Goal: Task Accomplishment & Management: Manage account settings

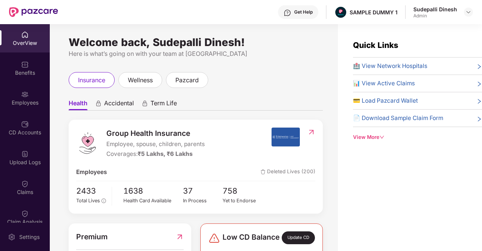
click at [106, 105] on span "Accidental" at bounding box center [119, 104] width 30 height 11
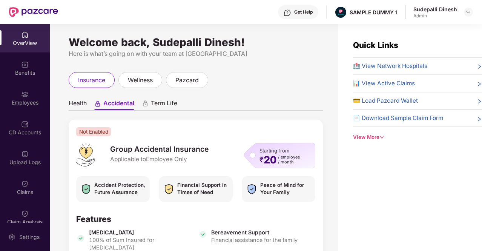
click at [153, 105] on span "Term Life" at bounding box center [164, 104] width 26 height 11
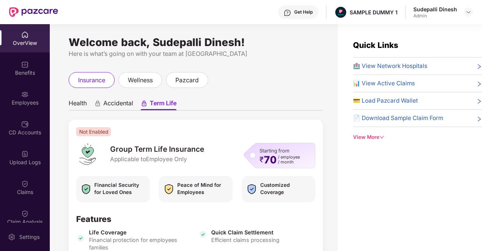
click at [82, 103] on span "Health" at bounding box center [78, 104] width 18 height 11
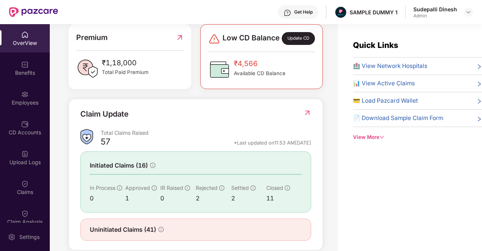
scroll to position [198, 0]
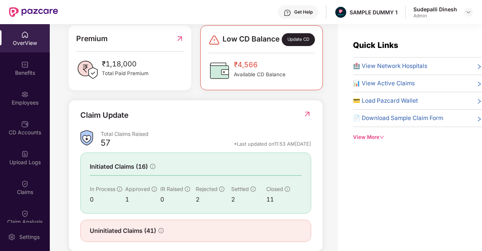
click at [295, 46] on div "Update CD" at bounding box center [298, 39] width 33 height 13
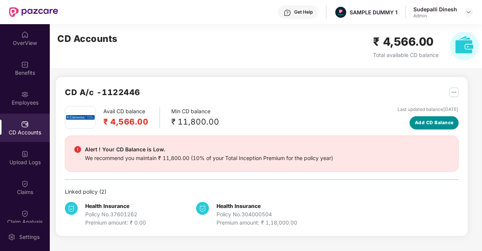
drag, startPoint x: 410, startPoint y: 119, endPoint x: 418, endPoint y: 121, distance: 7.7
click at [418, 121] on div "Last updated balance [DATE] Add CD Balance" at bounding box center [428, 117] width 61 height 23
click at [418, 121] on span "Add CD Balance" at bounding box center [434, 122] width 39 height 7
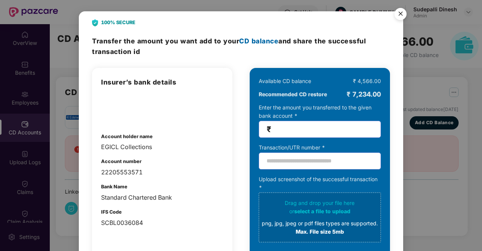
click at [397, 14] on img "Close" at bounding box center [400, 15] width 21 height 21
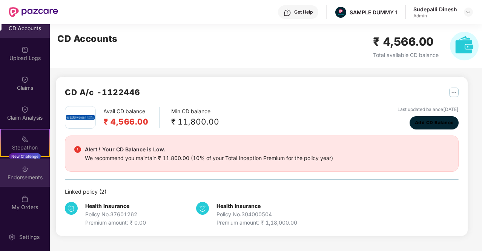
scroll to position [105, 0]
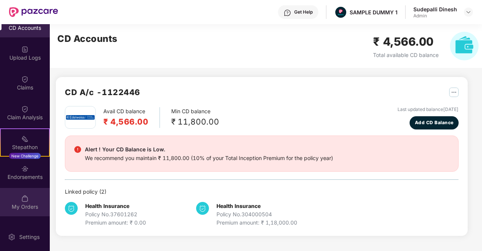
click at [30, 193] on div "My Orders" at bounding box center [25, 202] width 50 height 28
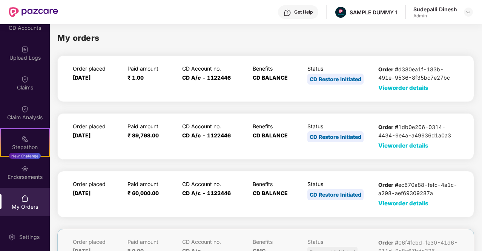
click at [407, 91] on span "View order details" at bounding box center [404, 87] width 50 height 7
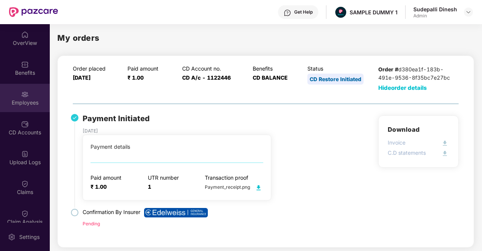
click at [29, 68] on div "Benefits" at bounding box center [25, 68] width 50 height 28
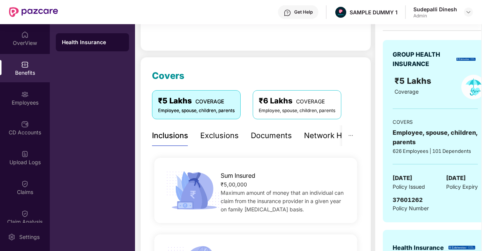
scroll to position [66, 0]
click at [215, 139] on div "Exclusions" at bounding box center [219, 135] width 39 height 12
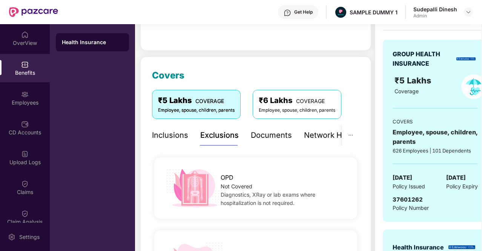
click at [274, 140] on div "Documents" at bounding box center [271, 135] width 41 height 12
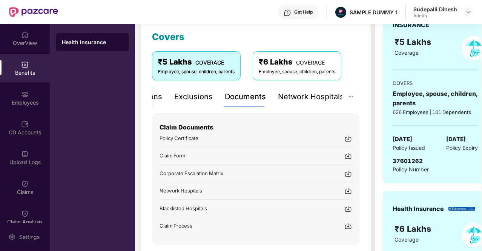
scroll to position [105, 0]
click at [350, 137] on img at bounding box center [349, 138] width 8 height 8
click at [296, 95] on div "Network Hospitals" at bounding box center [311, 97] width 66 height 12
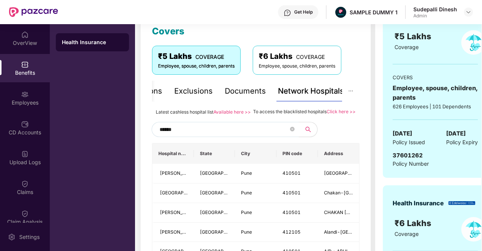
scroll to position [110, 0]
click at [168, 135] on input "******" at bounding box center [224, 128] width 129 height 11
type input "******"
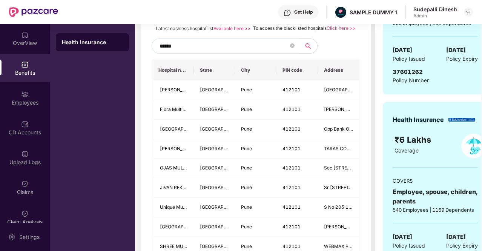
scroll to position [193, 0]
click at [161, 52] on input "******" at bounding box center [224, 46] width 129 height 11
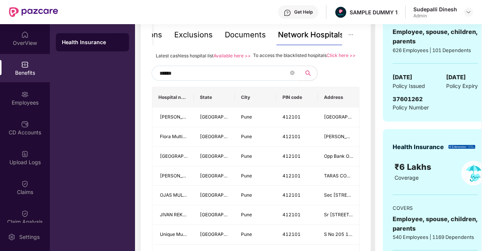
scroll to position [166, 0]
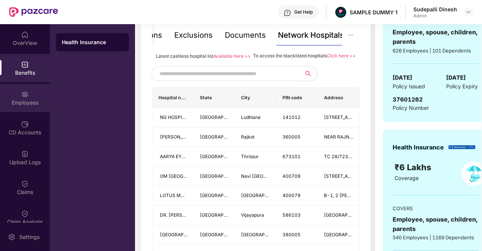
click at [29, 91] on div "Employees" at bounding box center [25, 98] width 50 height 28
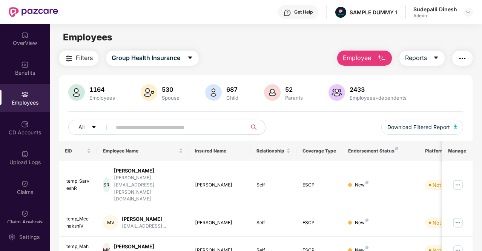
click at [379, 52] on button "Employee" at bounding box center [365, 58] width 55 height 15
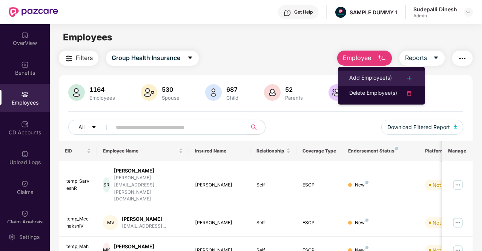
click at [372, 77] on div "Add Employee(s)" at bounding box center [371, 78] width 43 height 9
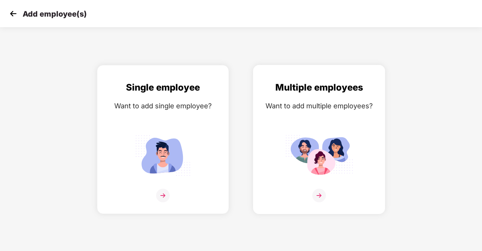
click at [317, 196] on img at bounding box center [320, 196] width 14 height 14
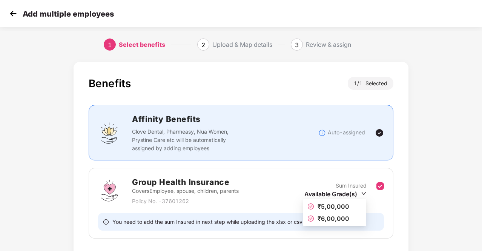
scroll to position [53, 0]
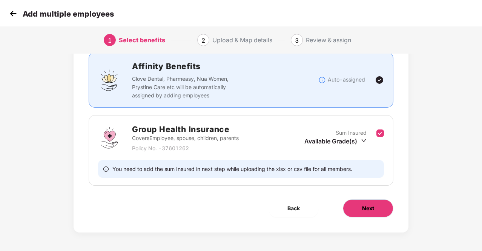
click at [358, 209] on button "Next" at bounding box center [368, 208] width 51 height 18
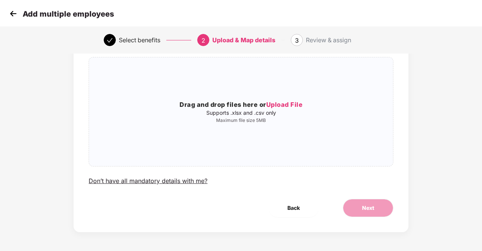
scroll to position [0, 0]
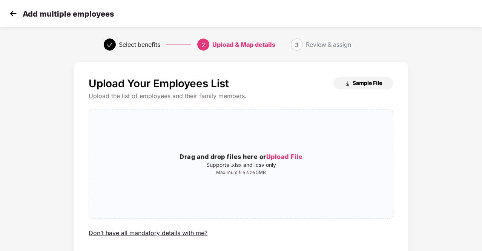
click at [375, 81] on span "Sample File" at bounding box center [367, 82] width 29 height 7
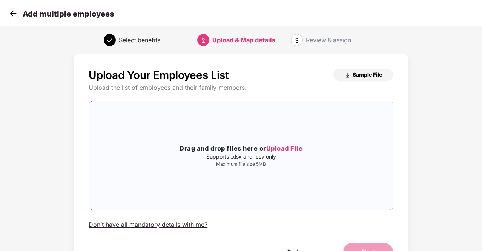
scroll to position [8, 0]
click at [14, 16] on img at bounding box center [13, 13] width 11 height 11
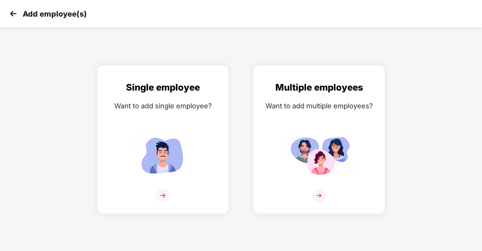
click at [14, 16] on img at bounding box center [13, 13] width 11 height 11
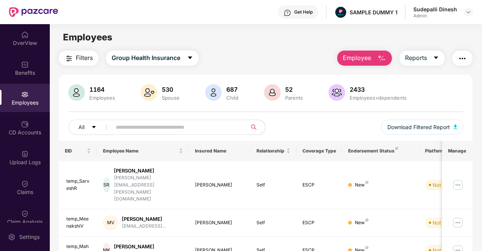
click at [357, 59] on span "Employee" at bounding box center [357, 57] width 28 height 9
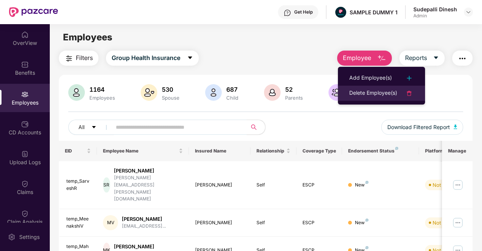
click at [366, 89] on div "Delete Employee(s)" at bounding box center [374, 93] width 48 height 9
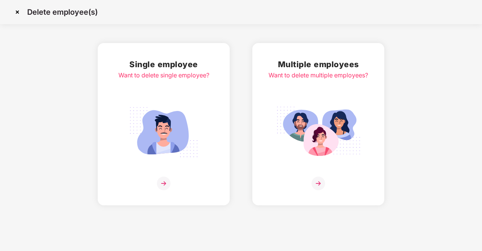
click at [163, 177] on img at bounding box center [164, 184] width 14 height 14
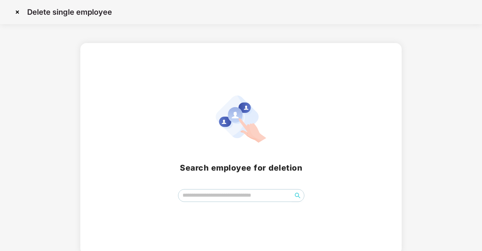
scroll to position [3, 0]
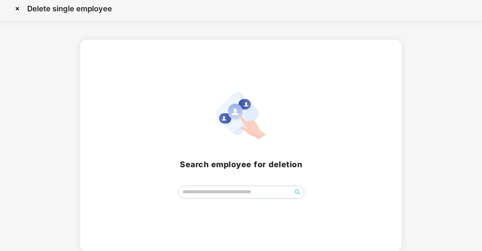
click at [16, 5] on img at bounding box center [17, 9] width 12 height 12
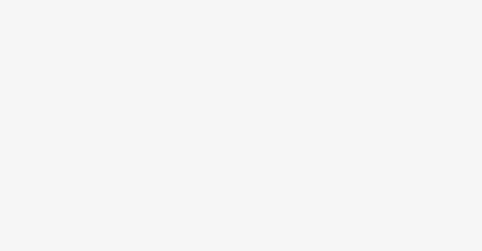
click at [18, 11] on body at bounding box center [241, 125] width 482 height 251
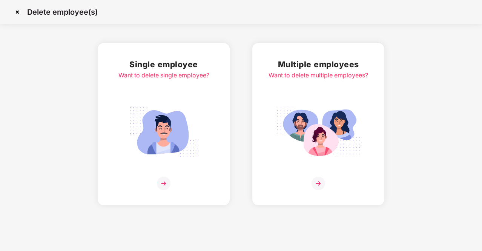
drag, startPoint x: 0, startPoint y: 0, endPoint x: 18, endPoint y: 11, distance: 20.8
click at [18, 11] on img at bounding box center [17, 12] width 12 height 12
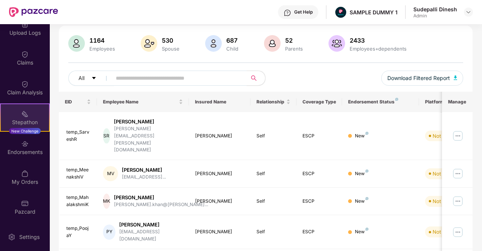
scroll to position [50, 0]
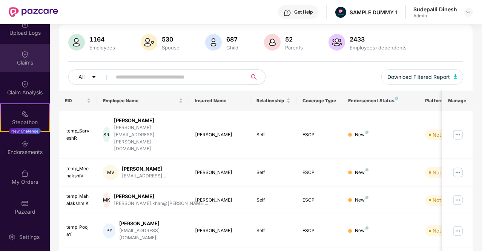
click at [28, 57] on div "Claims" at bounding box center [25, 58] width 50 height 28
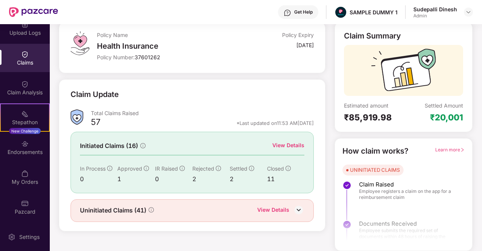
scroll to position [45, 0]
click at [28, 83] on div "Claim Analysis" at bounding box center [25, 88] width 50 height 28
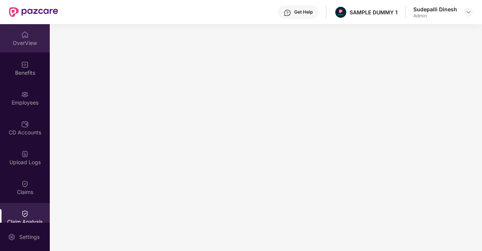
click at [20, 40] on div "OverView" at bounding box center [25, 43] width 50 height 8
